Goal: Find specific page/section: Find specific page/section

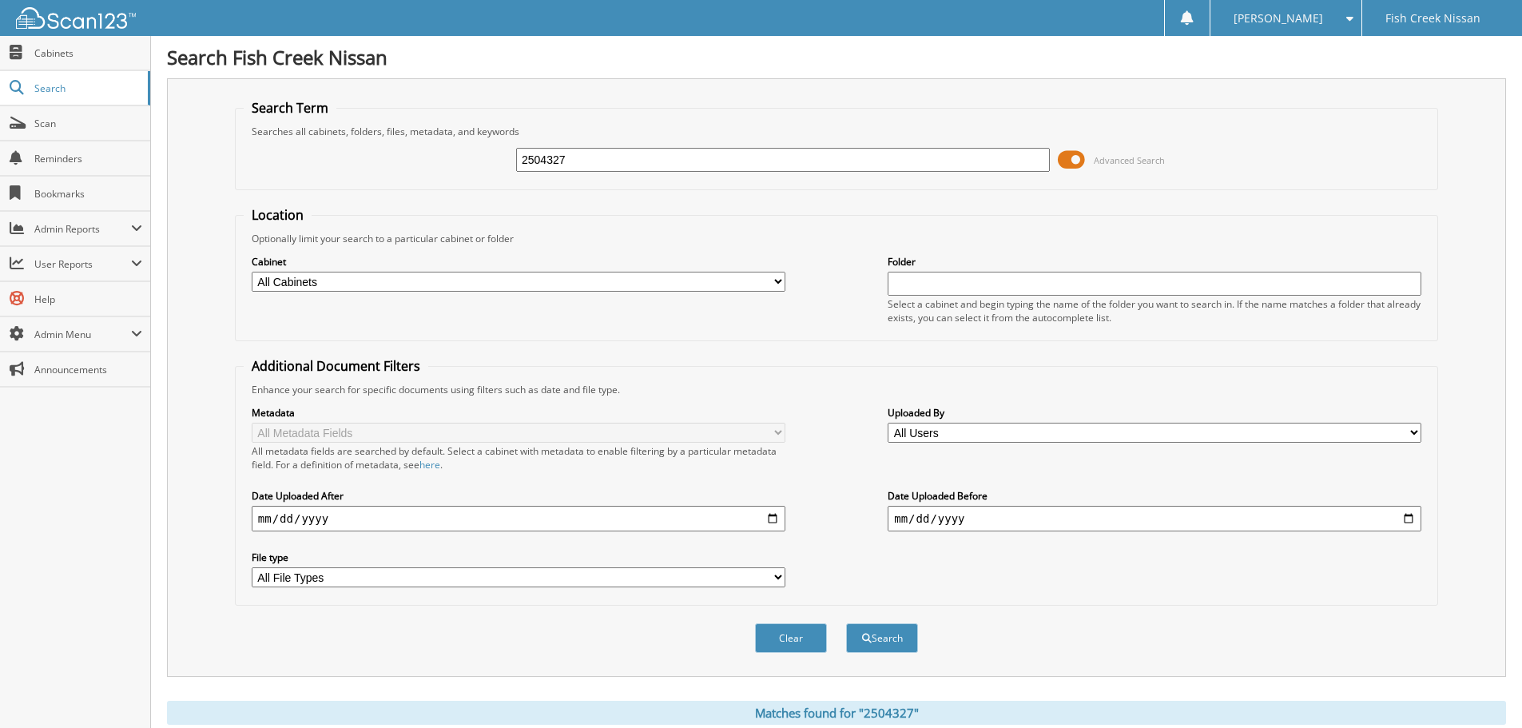
click at [822, 156] on input "2504327" at bounding box center [783, 160] width 534 height 24
type input "2"
type input "2504356"
click at [846, 623] on button "Search" at bounding box center [882, 638] width 72 height 30
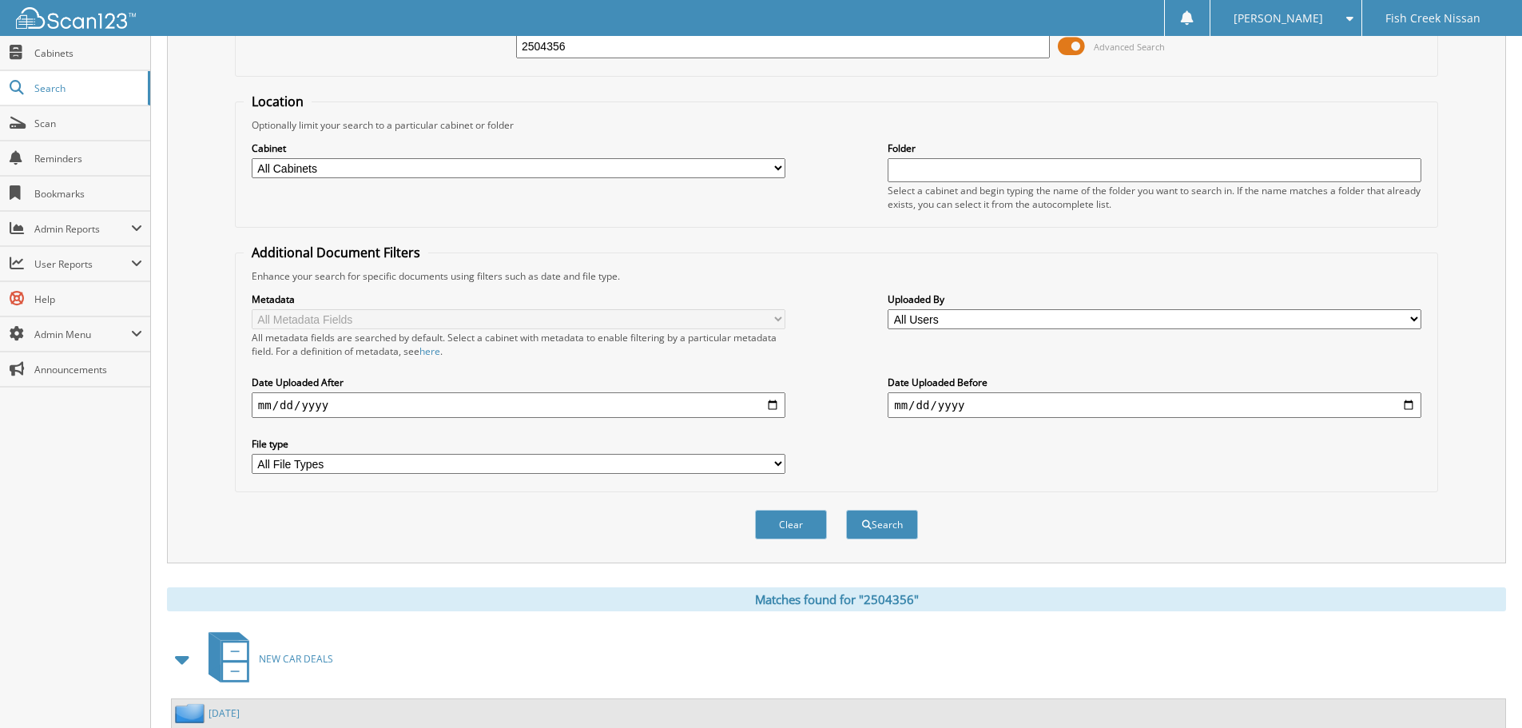
scroll to position [228, 0]
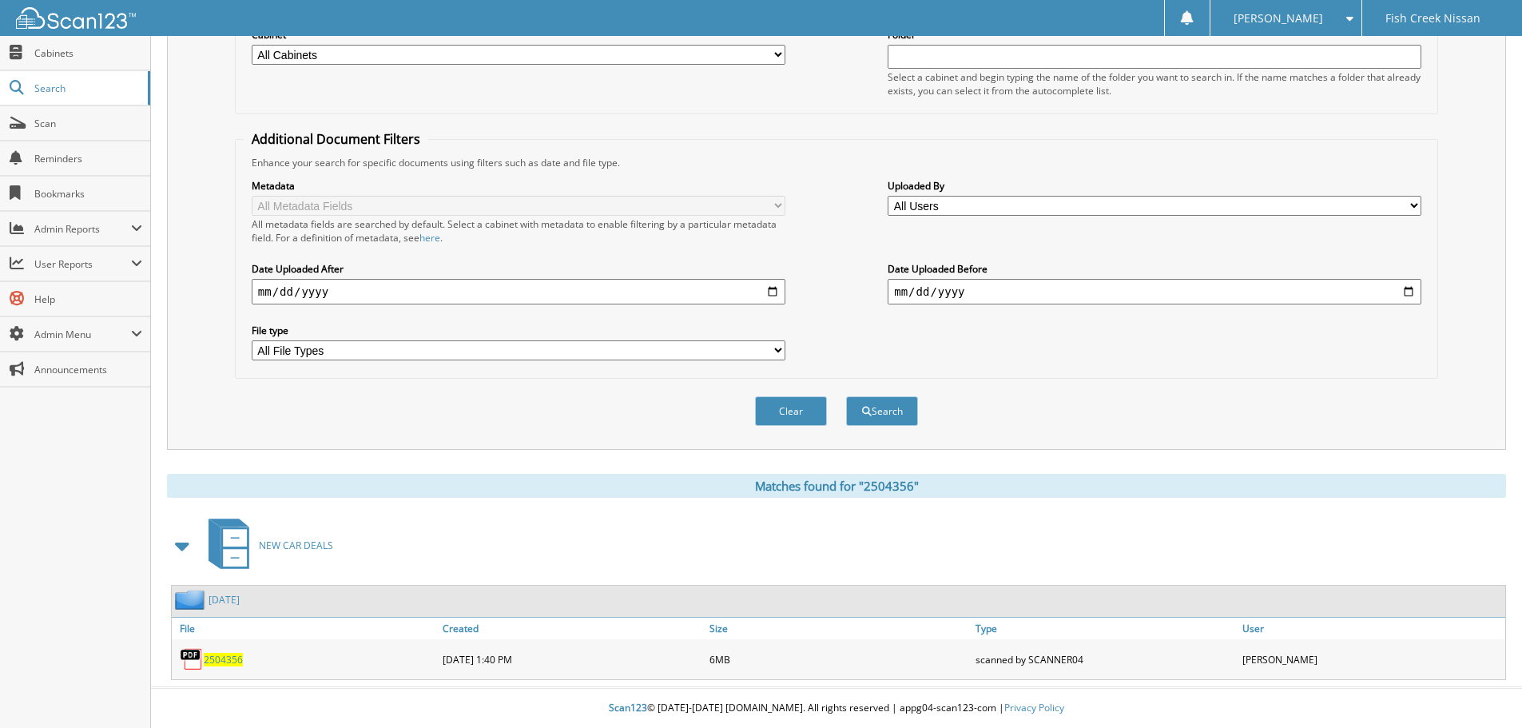
click at [227, 655] on span "2504356" at bounding box center [223, 660] width 39 height 14
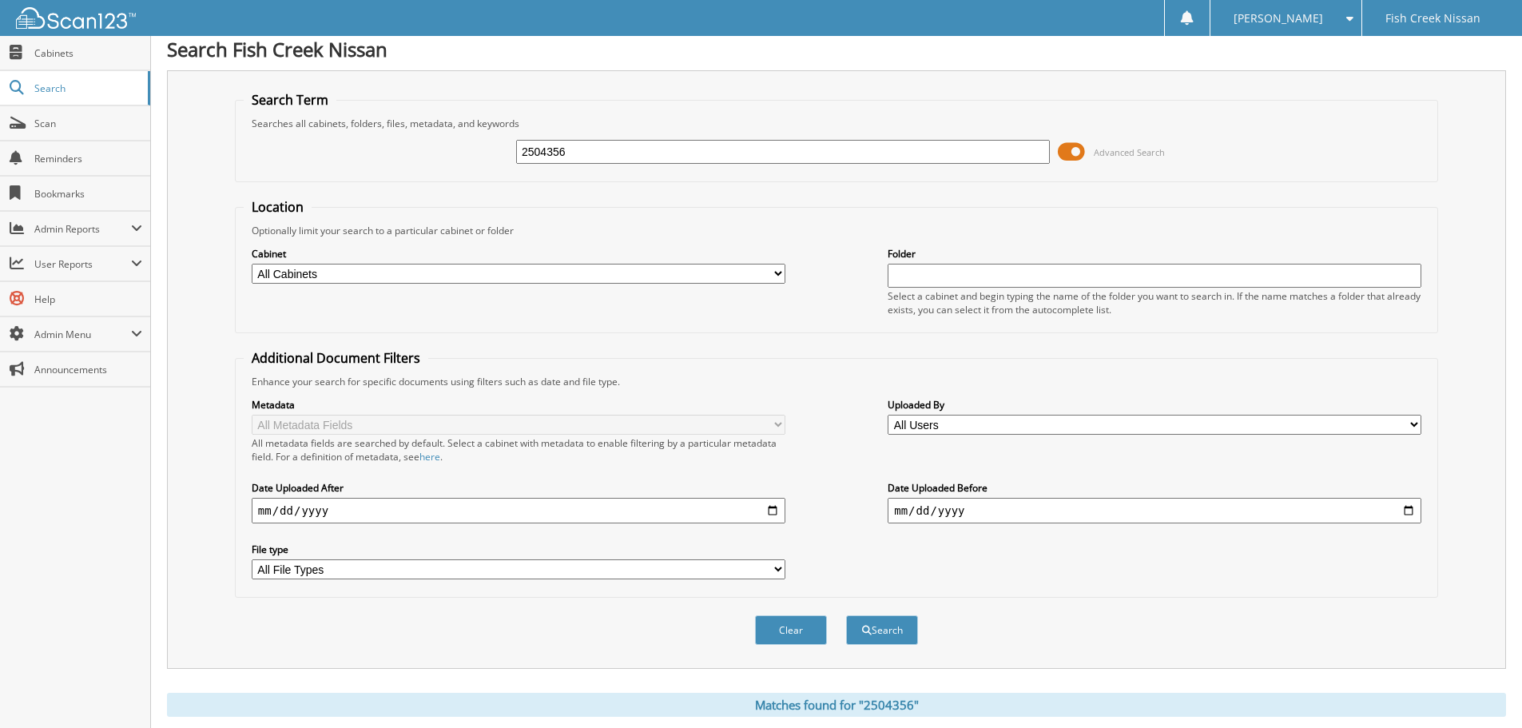
scroll to position [0, 0]
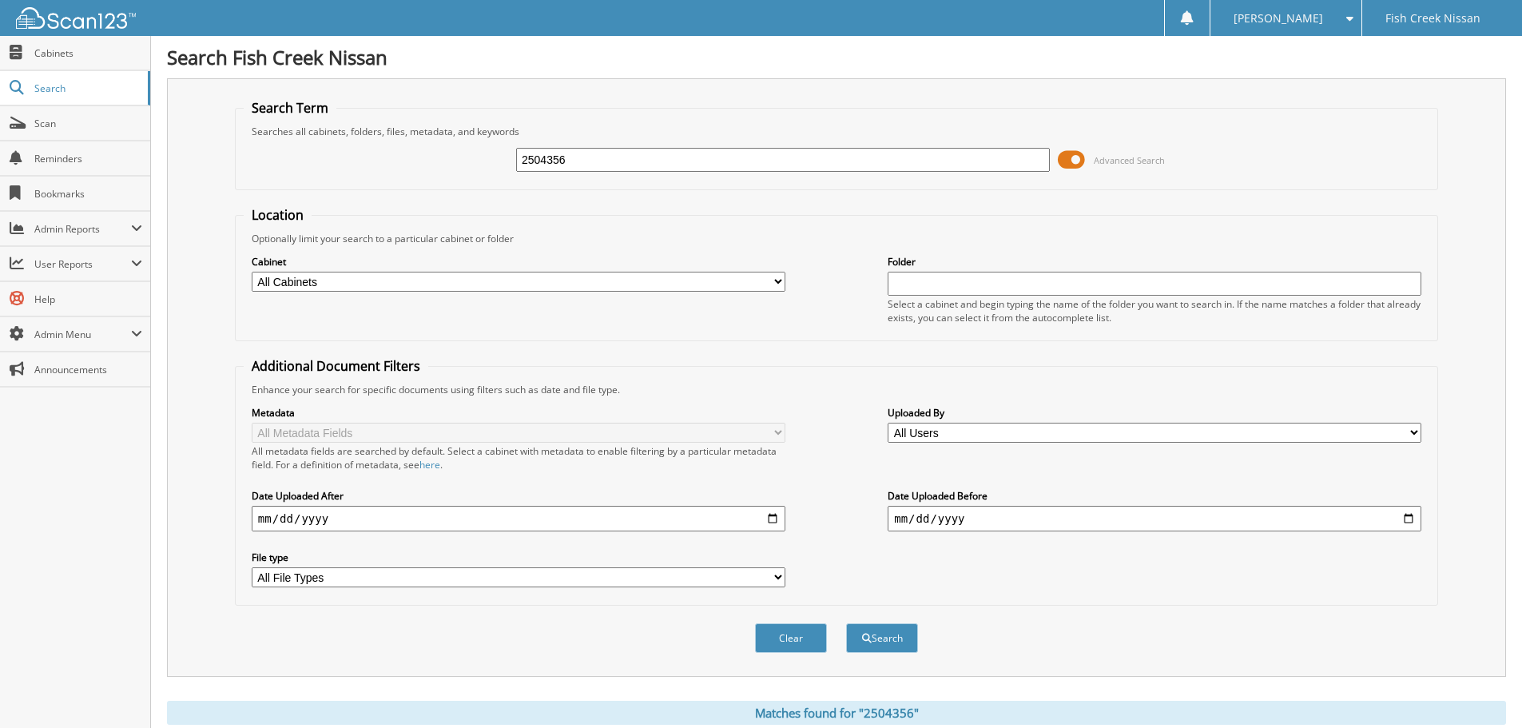
click at [793, 164] on input "2504356" at bounding box center [783, 160] width 534 height 24
type input "2506486"
click at [846, 623] on button "Search" at bounding box center [882, 638] width 72 height 30
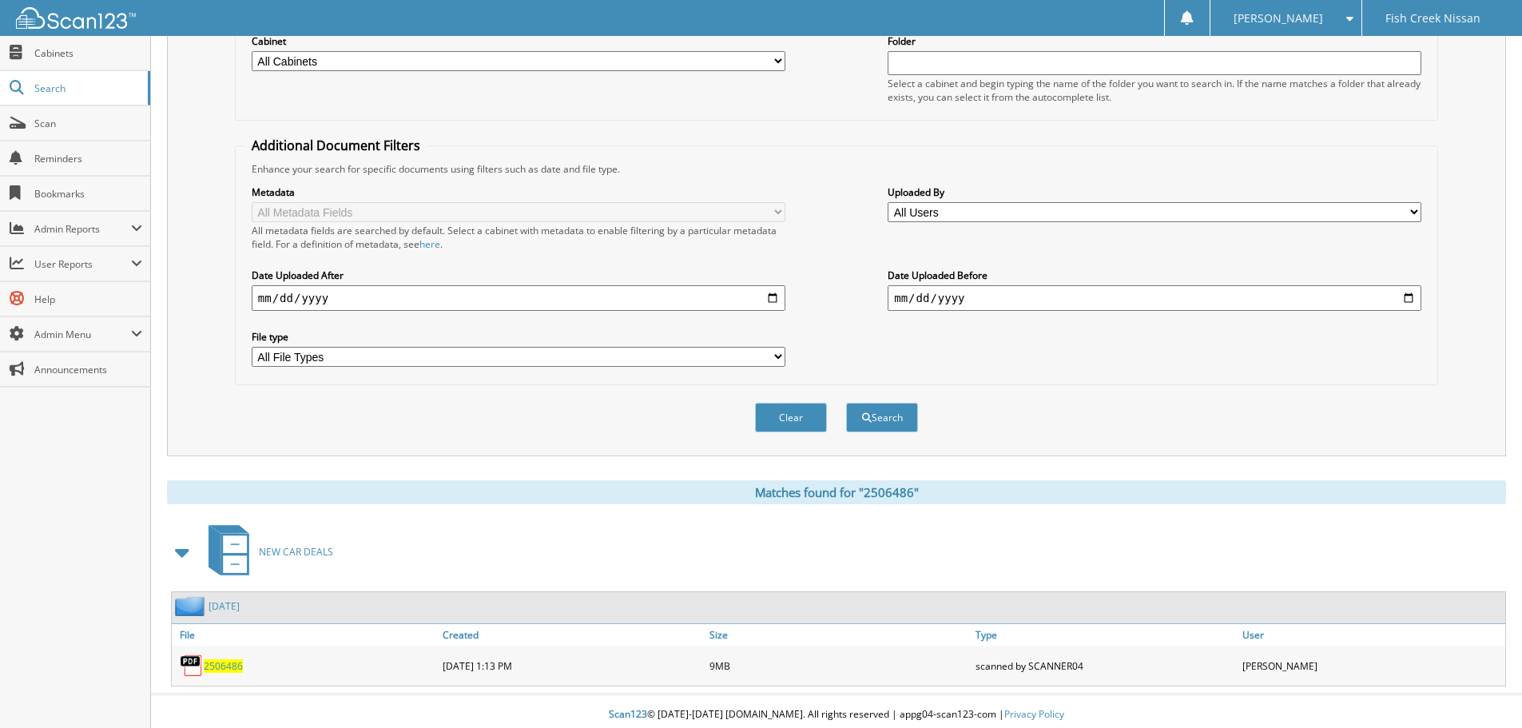
scroll to position [228, 0]
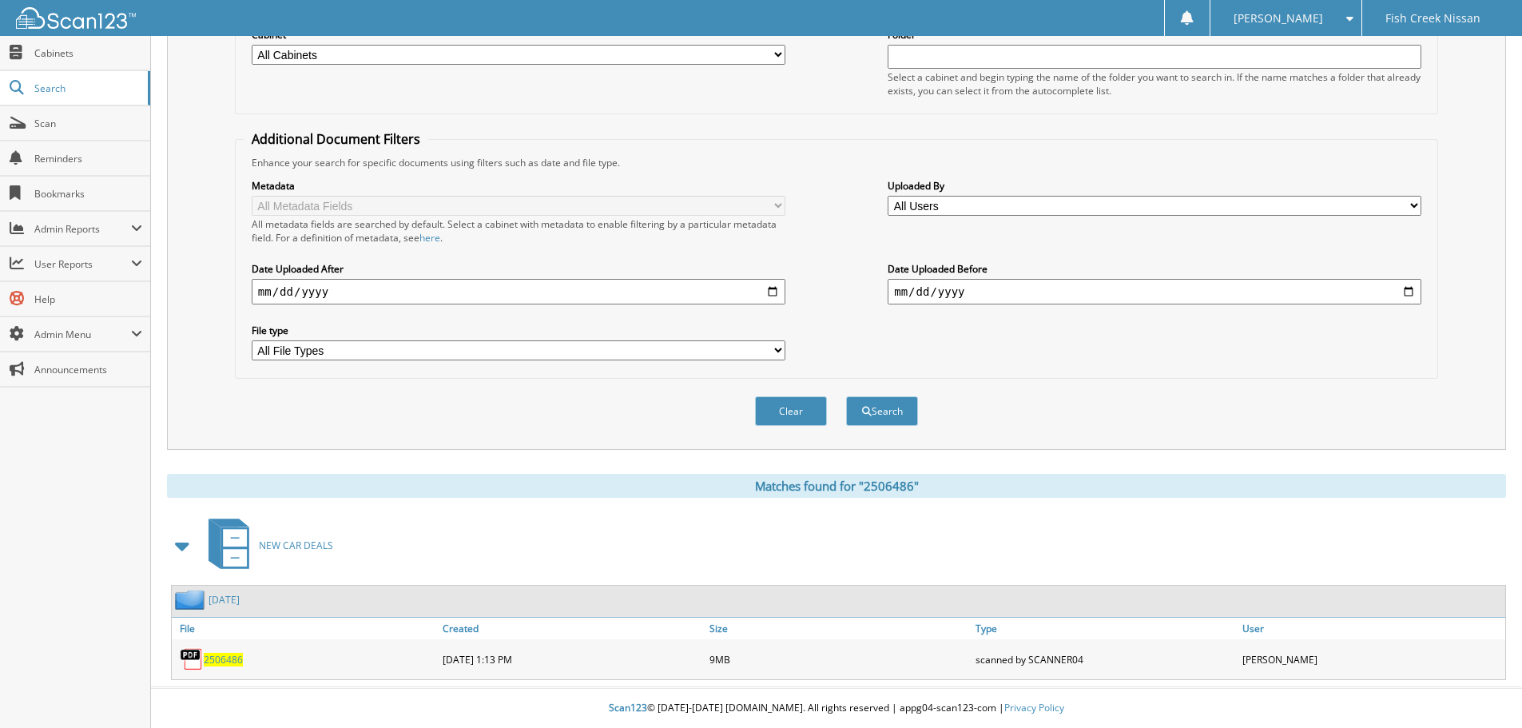
click at [211, 660] on span "2506486" at bounding box center [223, 660] width 39 height 14
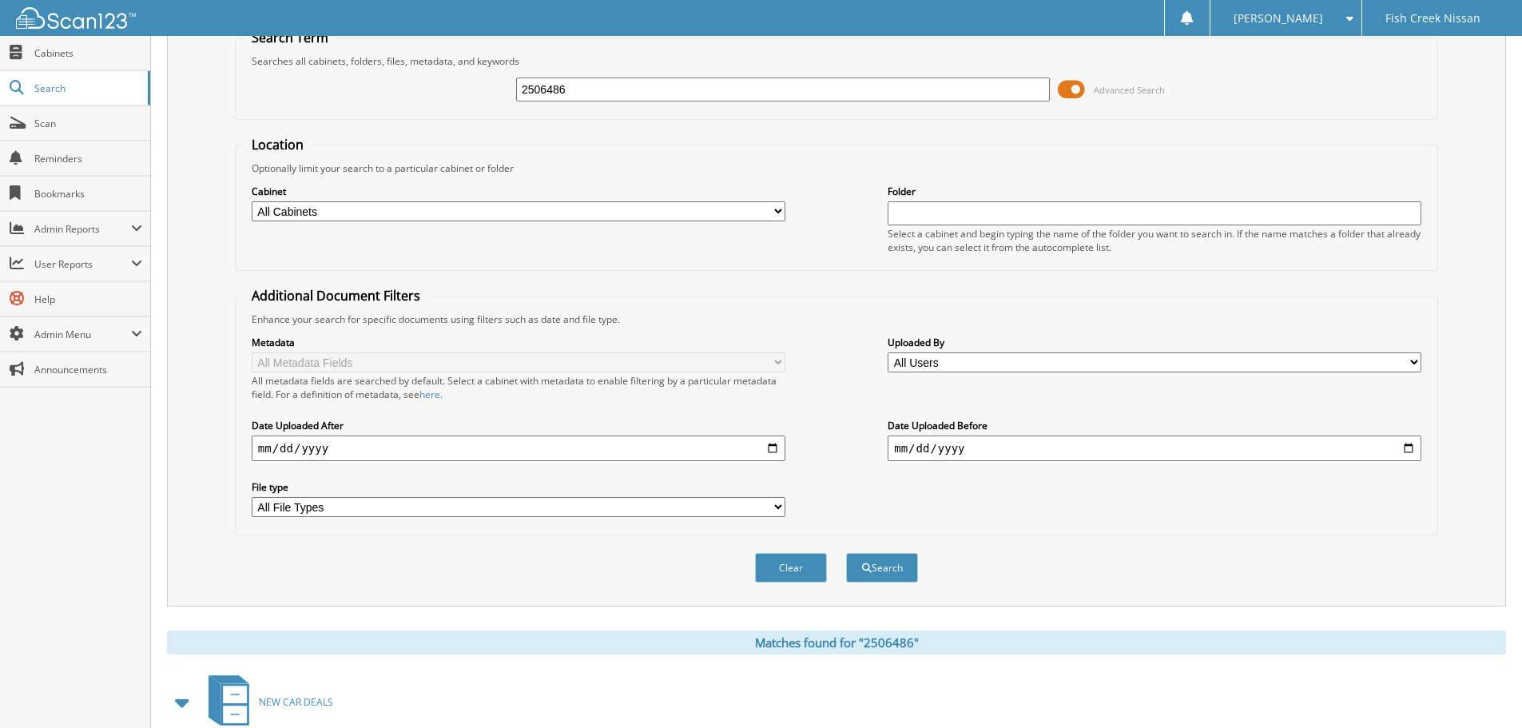
scroll to position [0, 0]
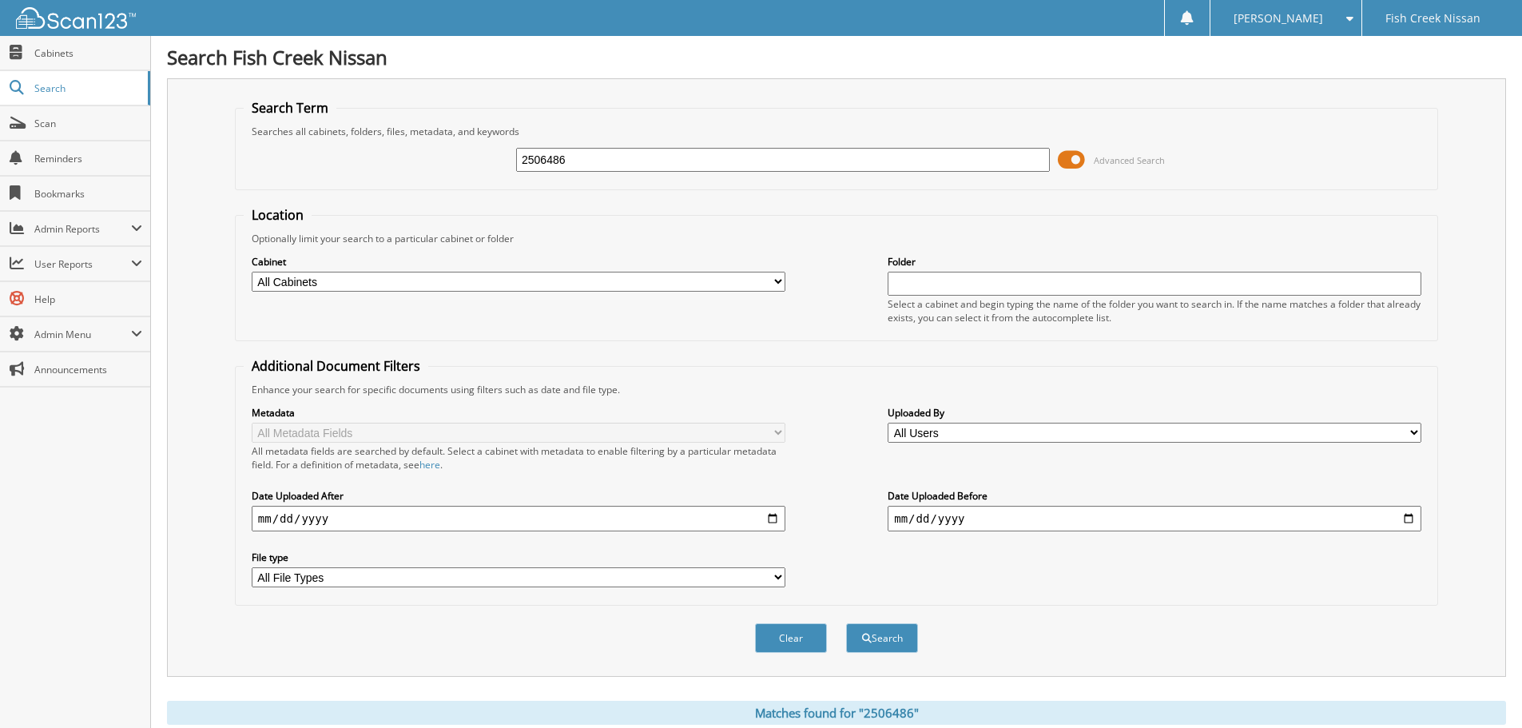
click at [707, 153] on input "2506486" at bounding box center [783, 160] width 534 height 24
type input "25041739"
click at [846, 623] on button "Search" at bounding box center [882, 638] width 72 height 30
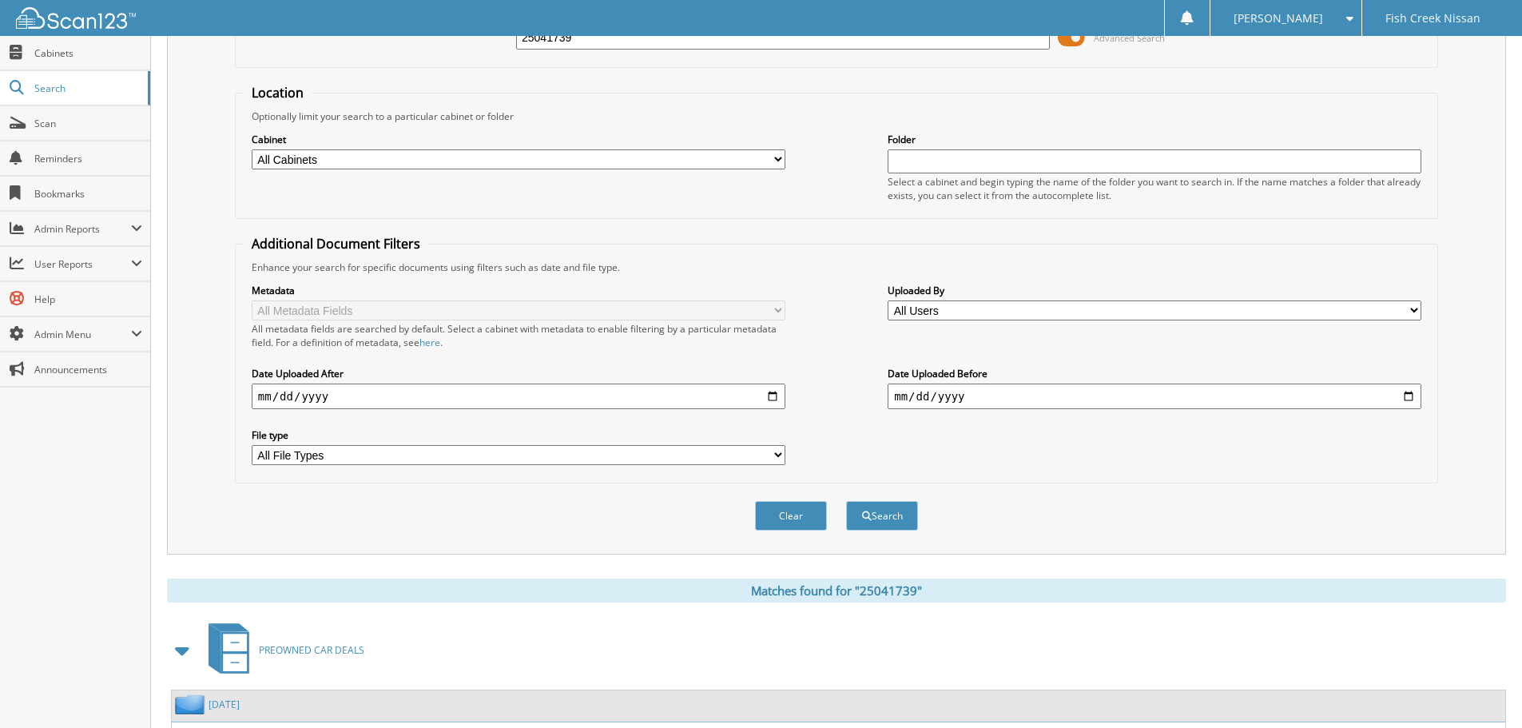
scroll to position [228, 0]
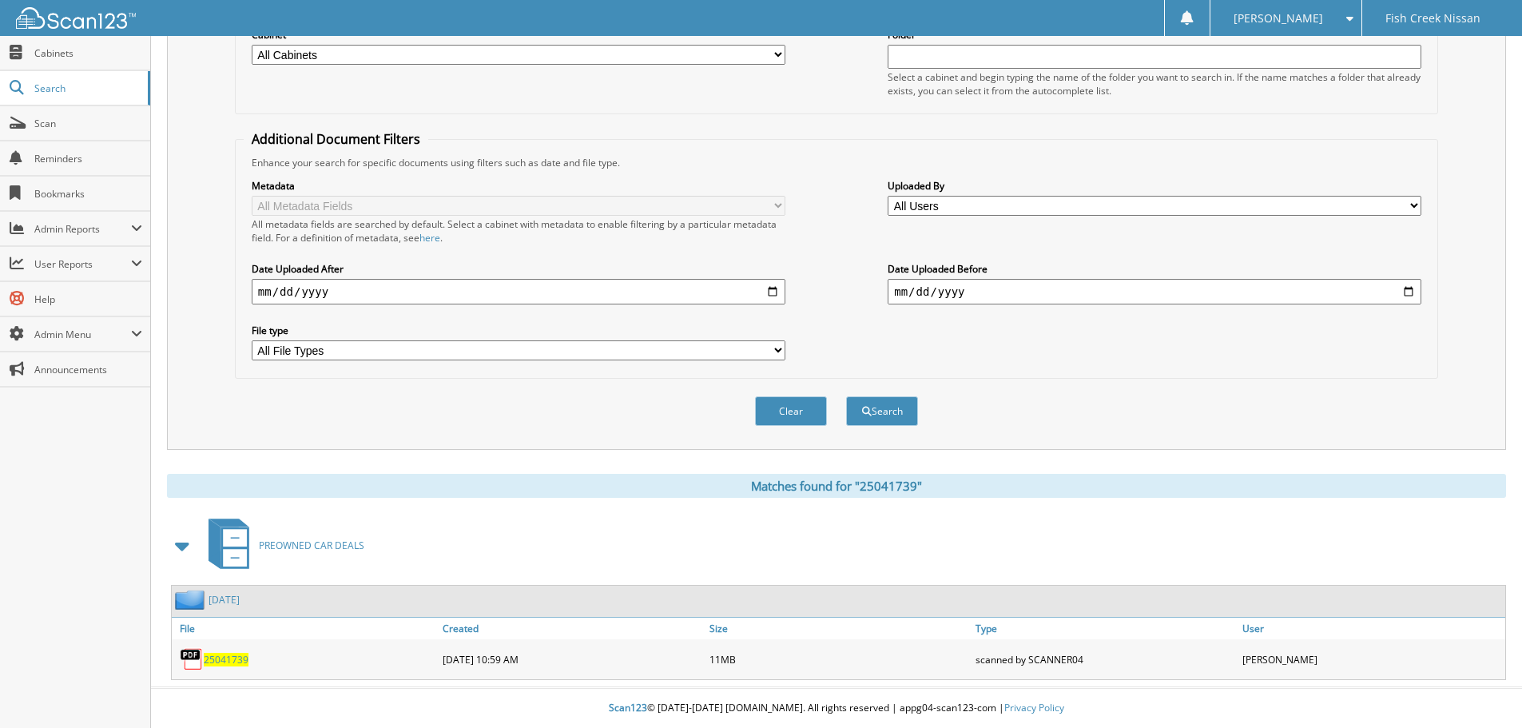
click at [233, 665] on span "25041739" at bounding box center [226, 660] width 45 height 14
